Goal: Transaction & Acquisition: Download file/media

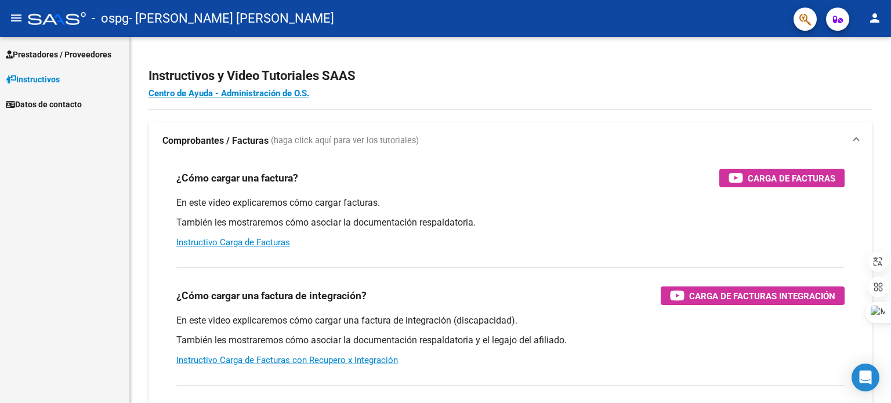
click at [84, 59] on span "Prestadores / Proveedores" at bounding box center [59, 54] width 106 height 13
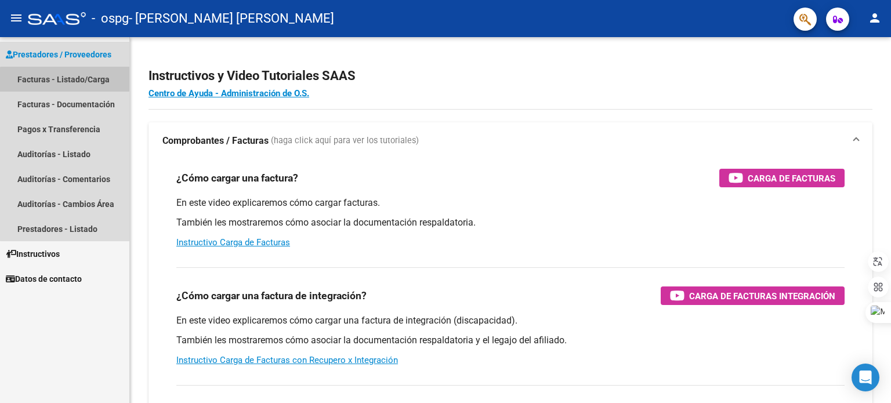
click at [68, 85] on link "Facturas - Listado/Carga" at bounding box center [64, 79] width 129 height 25
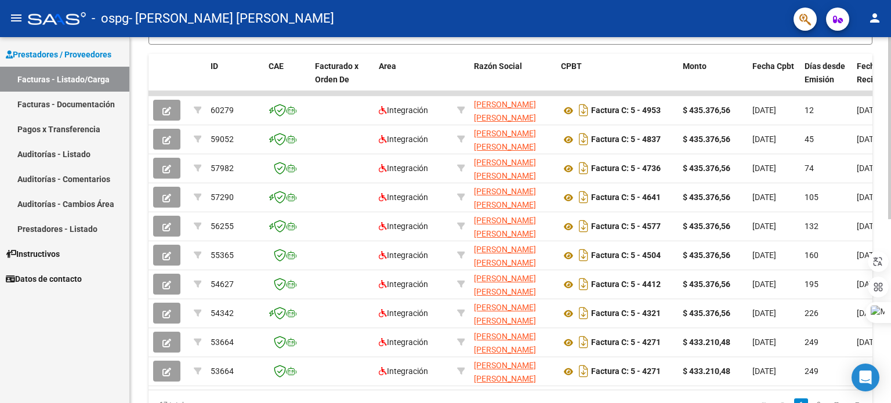
scroll to position [312, 0]
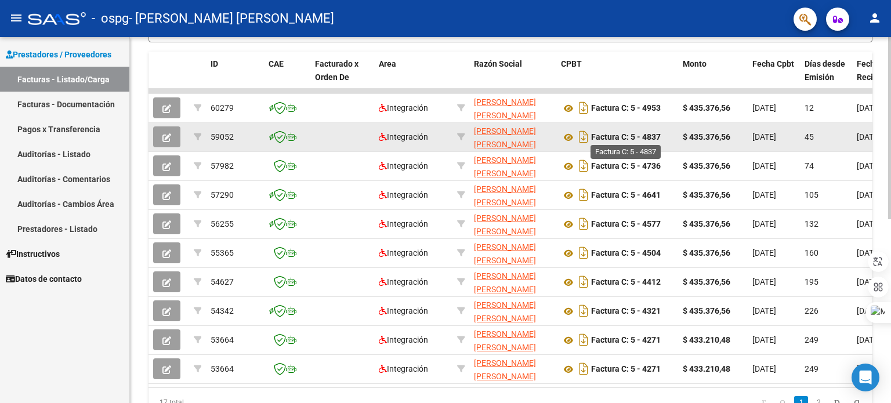
click at [659, 133] on strong "Factura C: 5 - 4837" at bounding box center [626, 137] width 70 height 9
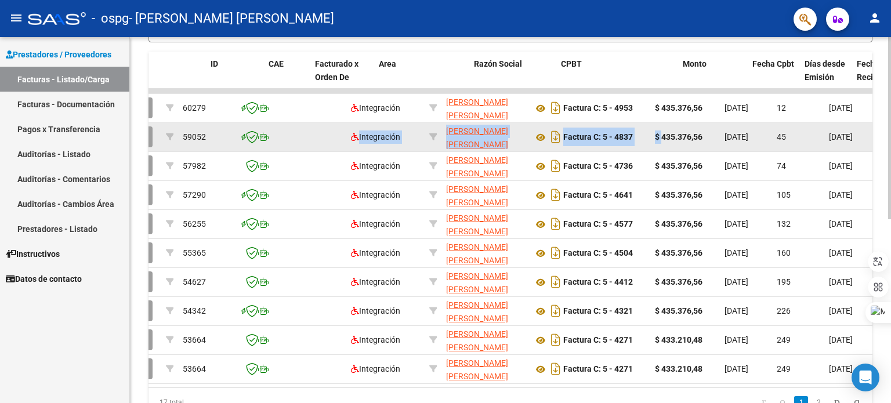
scroll to position [0, 0]
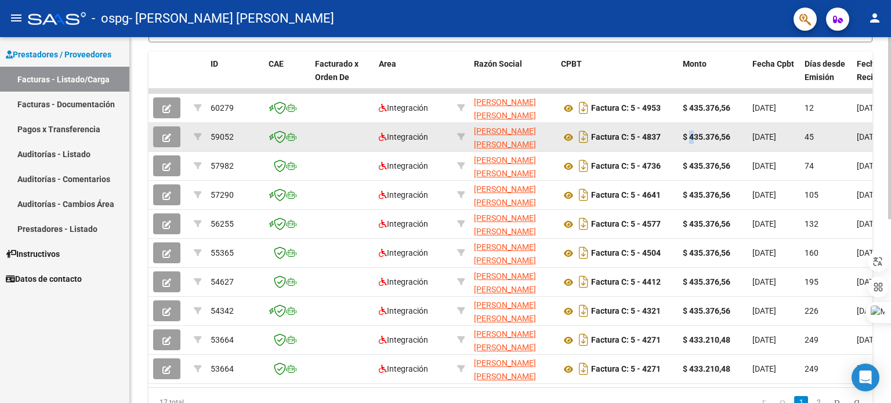
drag, startPoint x: 691, startPoint y: 139, endPoint x: 694, endPoint y: 134, distance: 6.0
click at [694, 134] on strong "$ 435.376,56" at bounding box center [707, 136] width 48 height 9
click at [566, 137] on icon at bounding box center [568, 137] width 15 height 14
click at [161, 137] on button "button" at bounding box center [166, 136] width 27 height 21
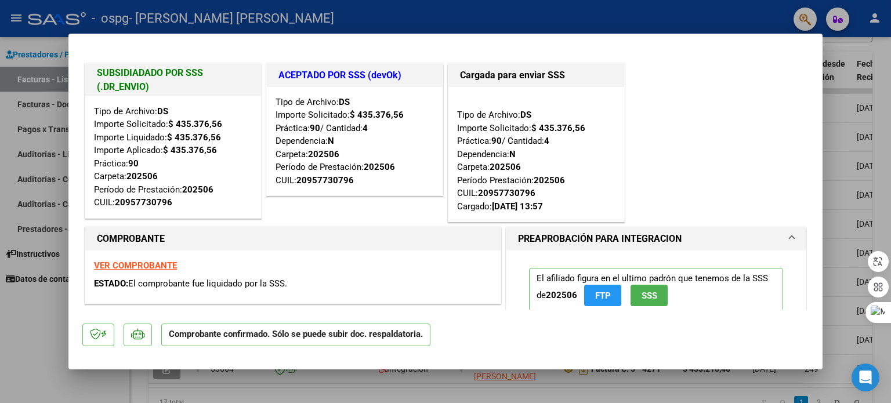
click at [853, 88] on div at bounding box center [445, 201] width 891 height 403
